Goal: Information Seeking & Learning: Learn about a topic

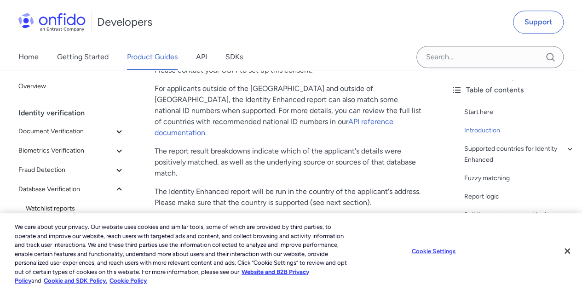
scroll to position [326, 0]
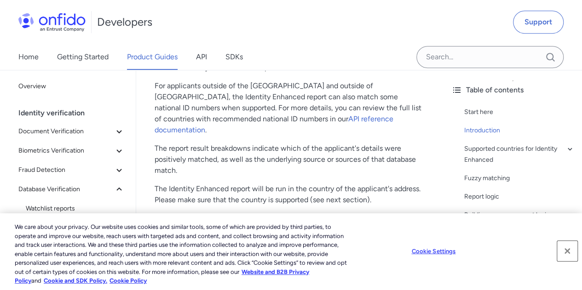
click at [568, 251] on button "Close" at bounding box center [567, 251] width 20 height 20
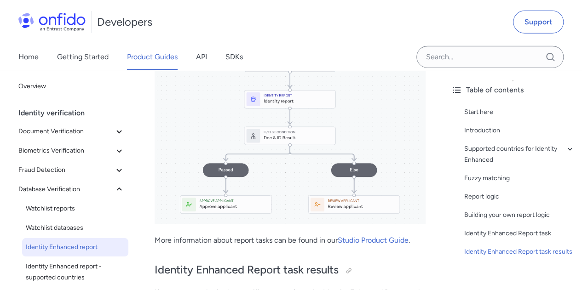
scroll to position [3220, 0]
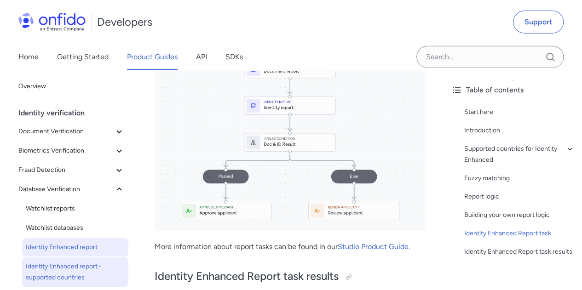
click at [81, 269] on span "Identity Enhanced report - supported countries" at bounding box center [75, 272] width 99 height 22
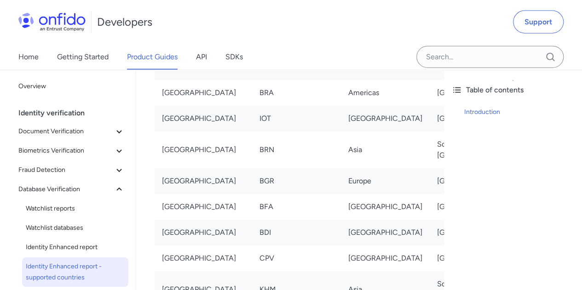
scroll to position [1196, 0]
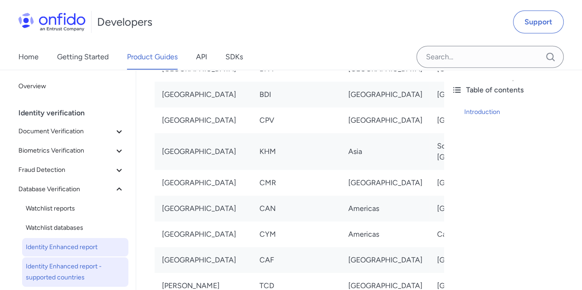
click at [54, 244] on span "Identity Enhanced report" at bounding box center [75, 247] width 99 height 11
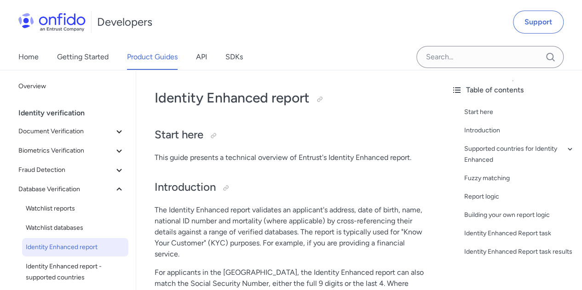
scroll to position [92, 0]
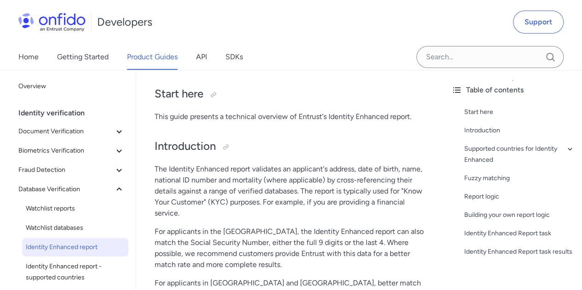
scroll to position [184, 0]
